Goal: Task Accomplishment & Management: Use online tool/utility

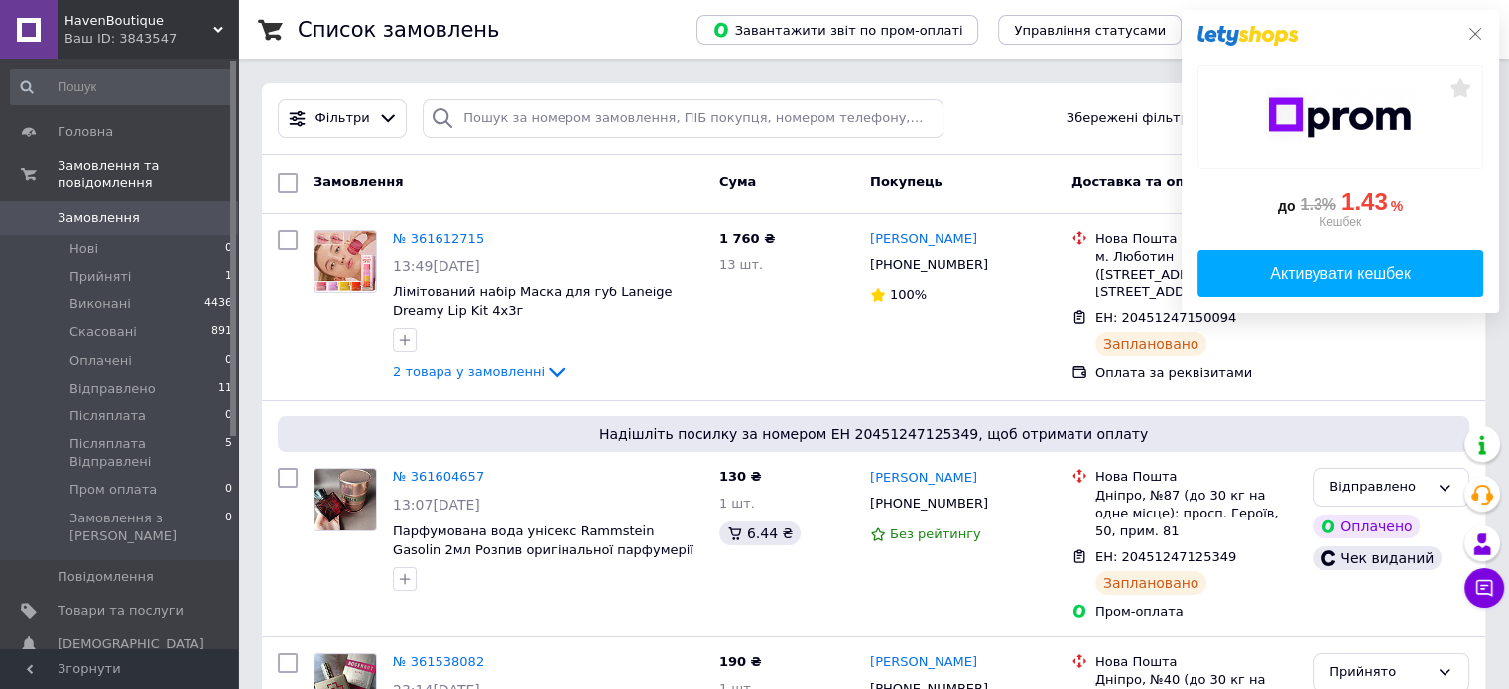
click at [1480, 34] on icon at bounding box center [1475, 34] width 16 height 16
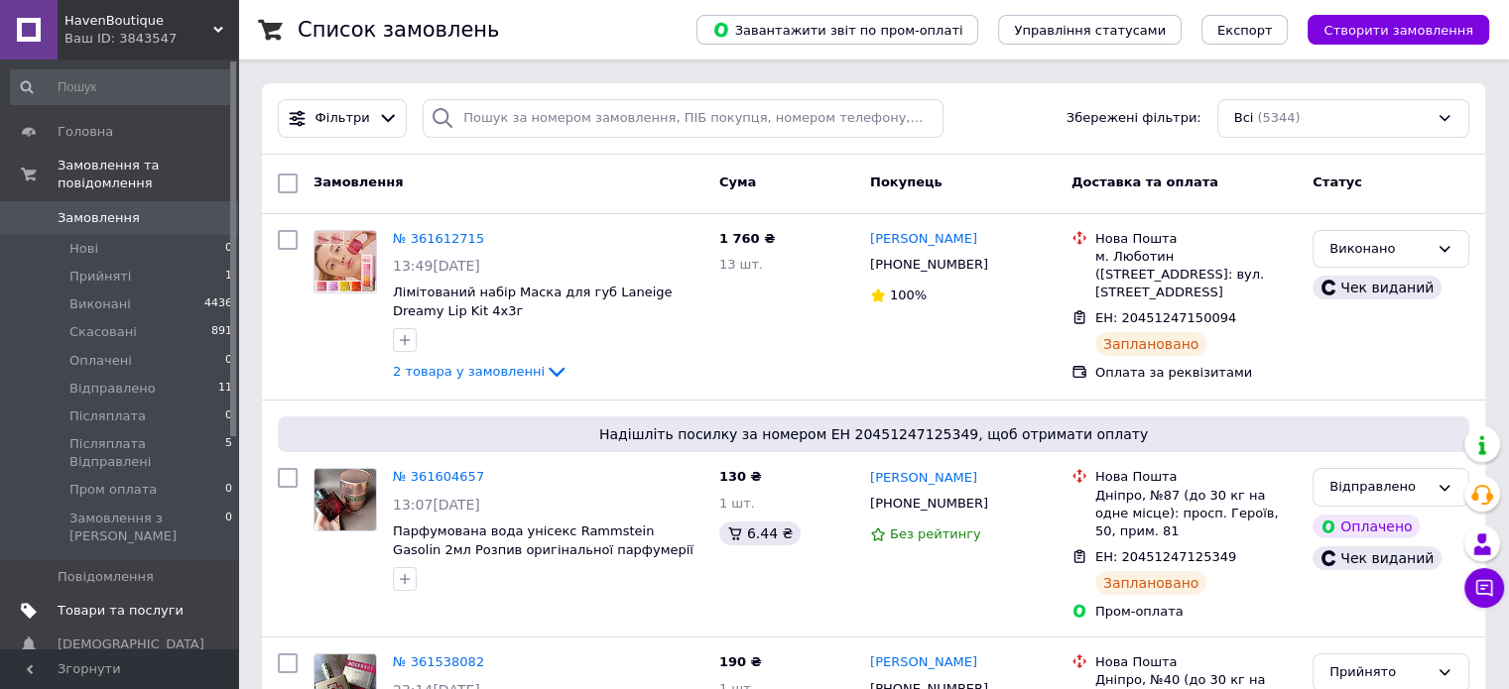
click at [133, 602] on span "Товари та послуги" at bounding box center [121, 611] width 126 height 18
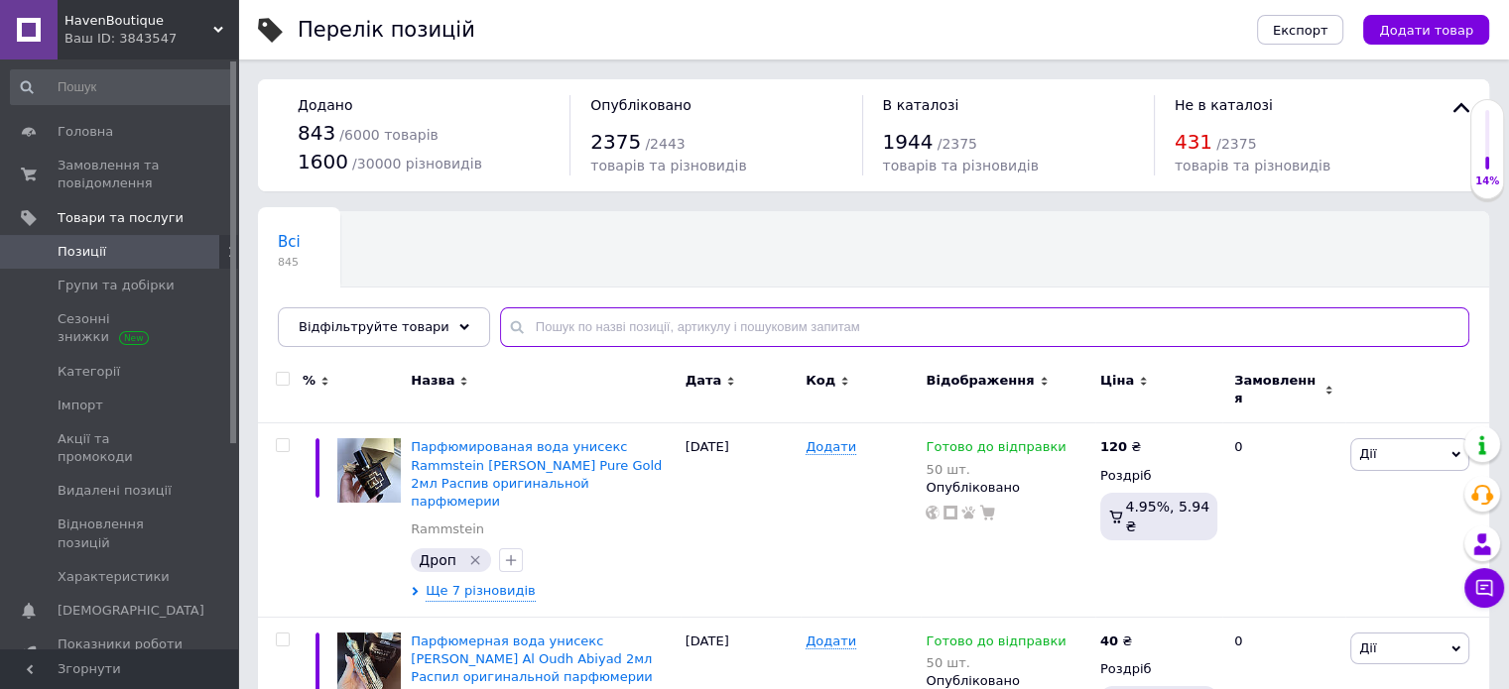
click at [619, 322] on input "text" at bounding box center [984, 327] width 969 height 40
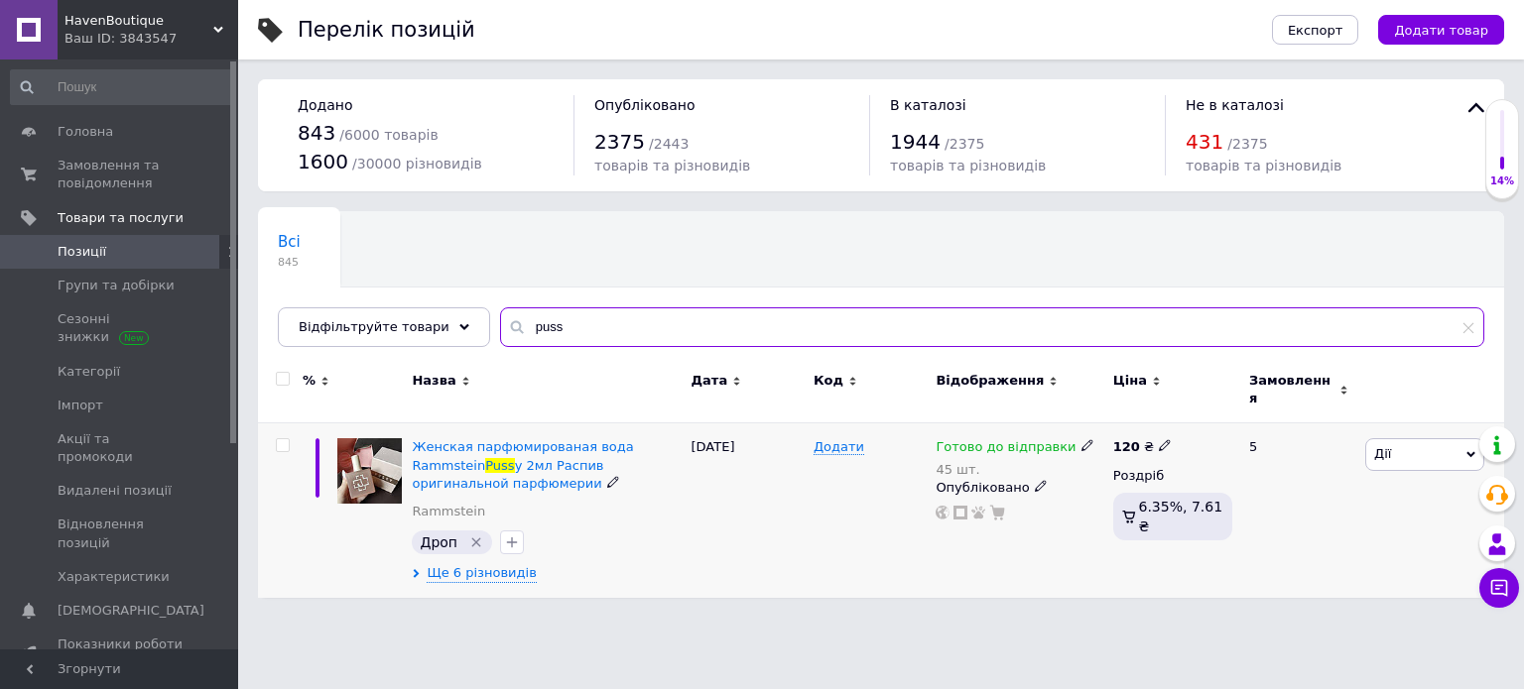
type input "puss"
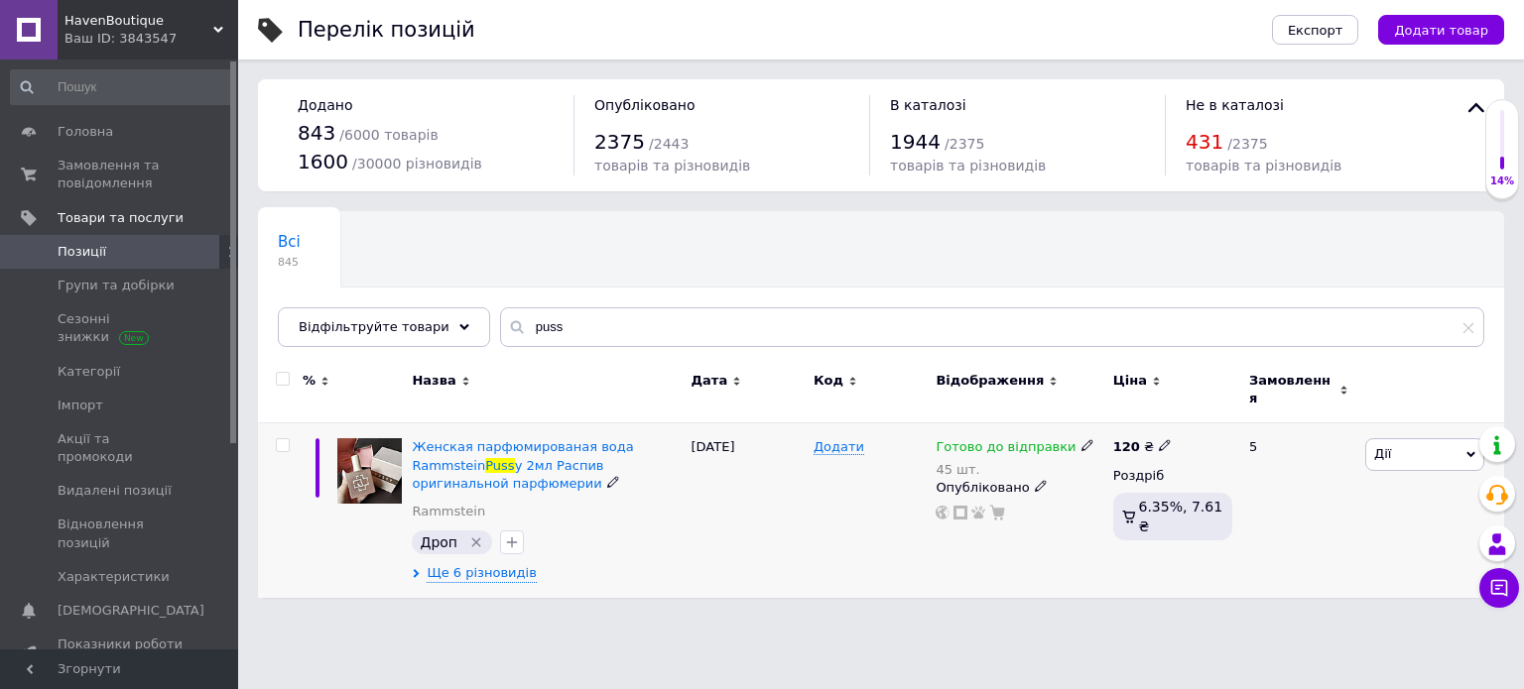
click at [1381, 446] on span "Дії" at bounding box center [1382, 453] width 17 height 15
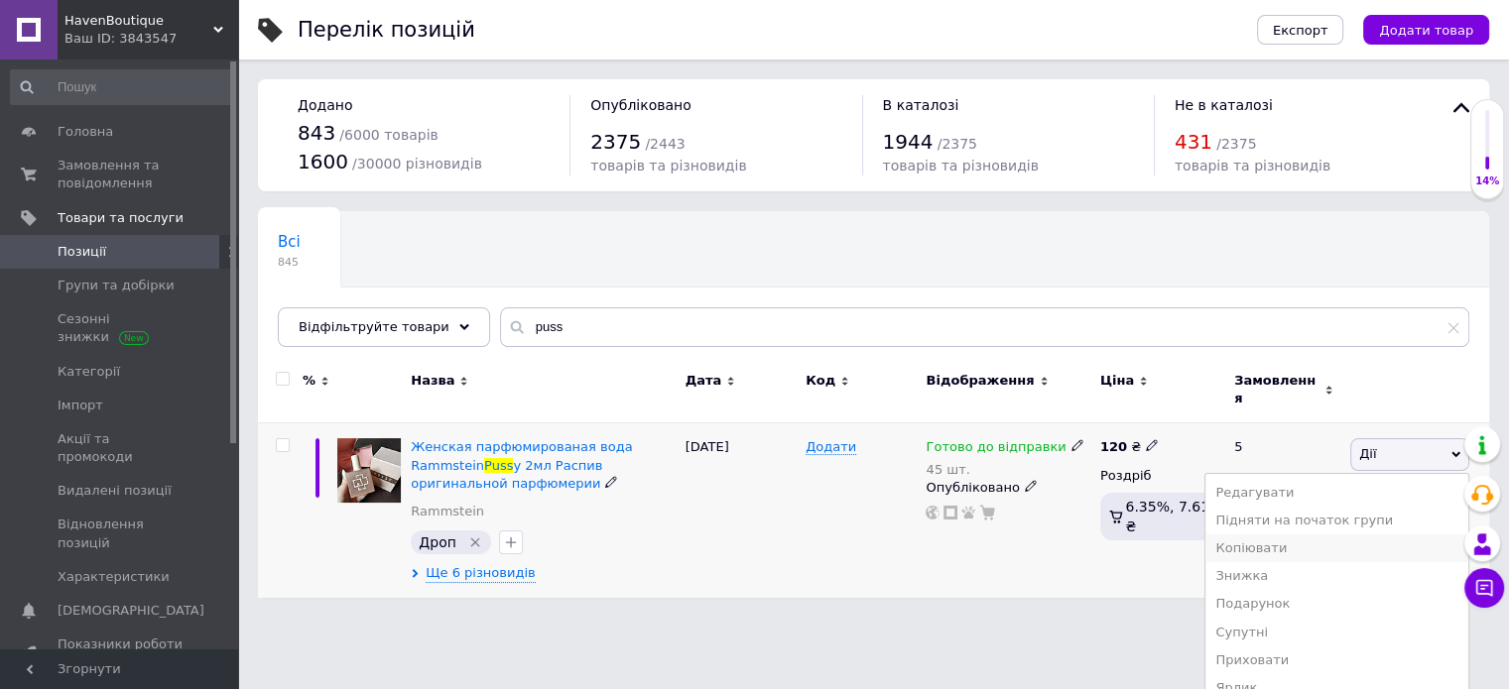
click at [1338, 535] on li "Копіювати" at bounding box center [1336, 549] width 263 height 28
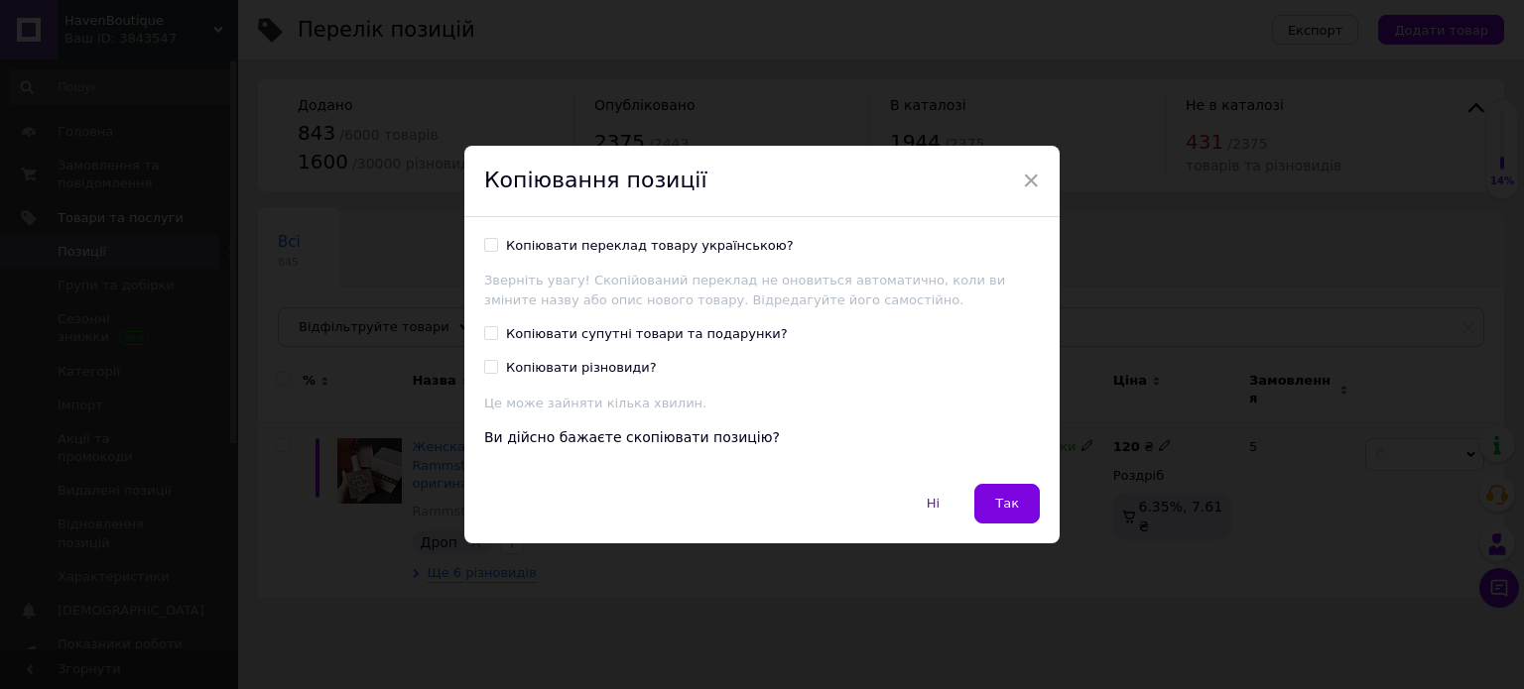
click at [710, 252] on div "Копіювати переклад товару українською?" at bounding box center [650, 246] width 288 height 18
click at [497, 251] on input "Копіювати переклад товару українською?" at bounding box center [490, 244] width 13 height 13
checkbox input "true"
click at [1025, 490] on button "Так" at bounding box center [1006, 504] width 65 height 40
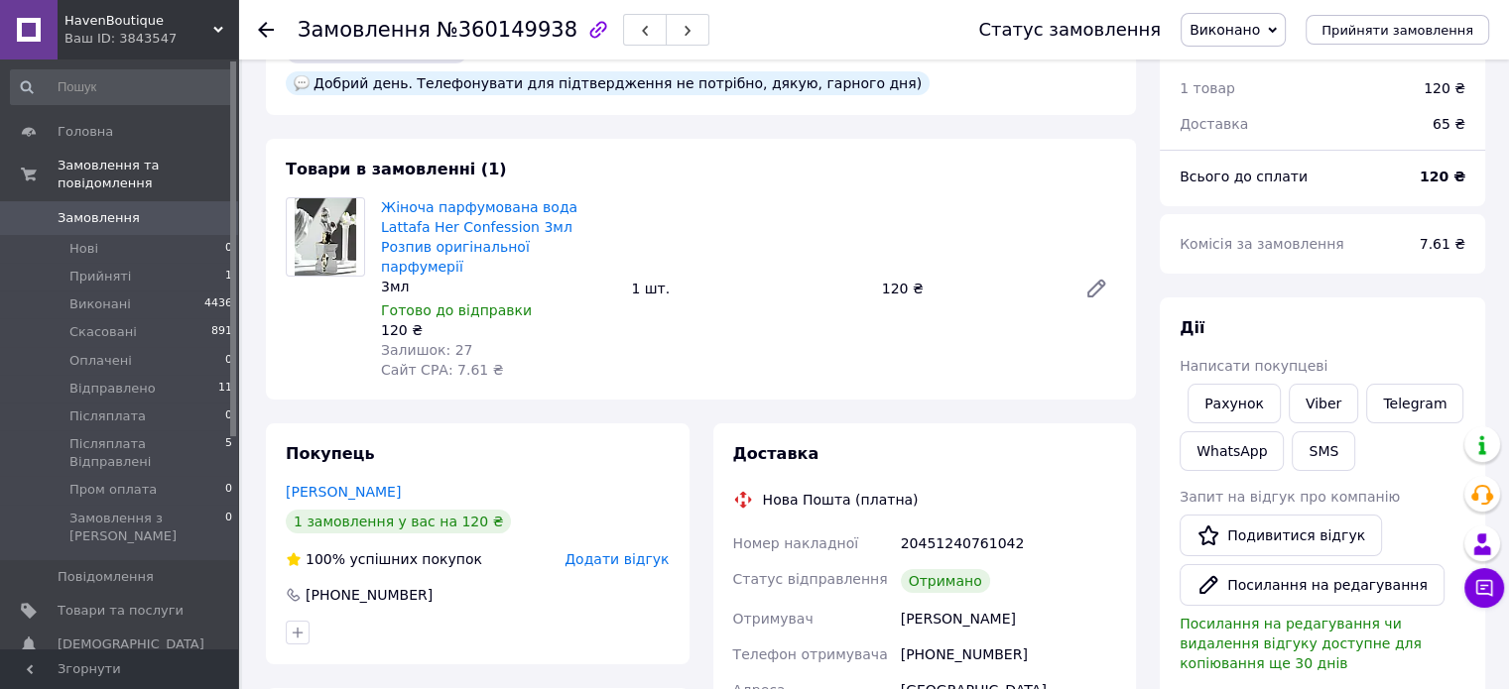
scroll to position [99, 0]
